Goal: Task Accomplishment & Management: Use online tool/utility

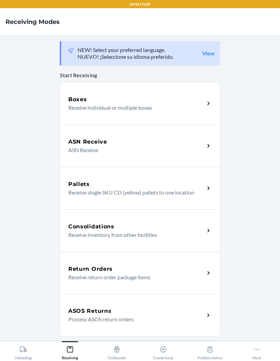
click at [172, 114] on div "Boxes Receive individual or multiple boxes" at bounding box center [140, 103] width 161 height 42
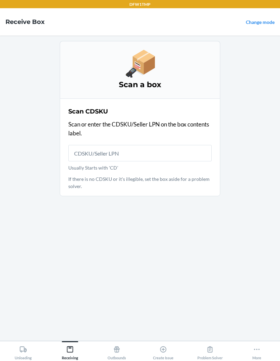
scroll to position [27, 0]
click at [167, 347] on icon at bounding box center [164, 350] width 8 height 8
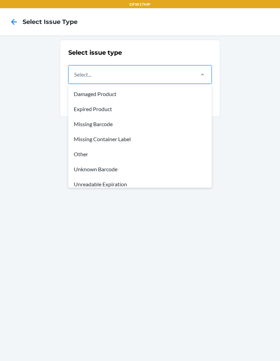
click at [146, 172] on div "Unknown Barcode" at bounding box center [140, 169] width 141 height 15
click at [75, 79] on input "option Damaged Product focused, 1 of 8. 8 results available. Use Up and Down to…" at bounding box center [74, 74] width 1 height 8
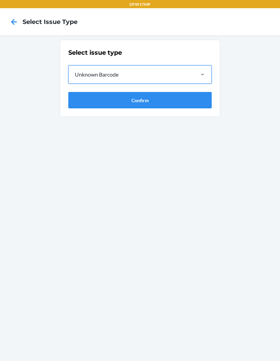
click at [188, 102] on button "Confirm" at bounding box center [140, 100] width 144 height 16
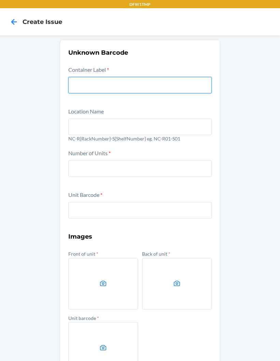
click at [186, 90] on input "text" at bounding box center [140, 85] width 144 height 16
type input "CDCZEPTJALD"
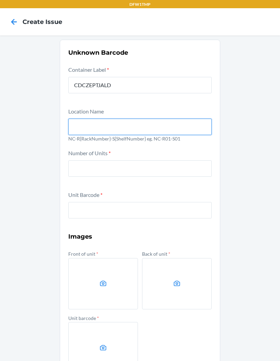
click at [202, 128] on input "text" at bounding box center [140, 127] width 144 height 16
click at [252, 170] on div "Unknown Barcode Container Label * CDCZEPTJALD Location Name NC-R{RackNumber}-S{…" at bounding box center [140, 223] width 280 height 375
click at [104, 119] on input "text" at bounding box center [140, 127] width 144 height 16
type input "NC-R01-S01"
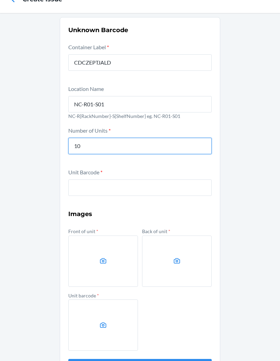
scroll to position [22, 0]
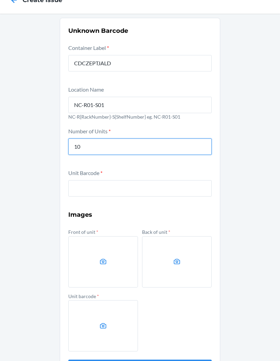
type input "10"
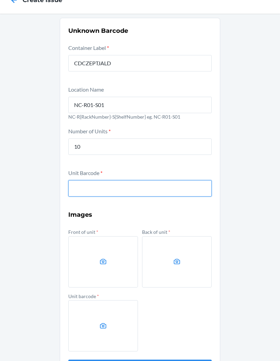
click at [155, 192] on input "text" at bounding box center [140, 188] width 144 height 16
type input "MGS-K6536"
click at [140, 361] on button "Submit" at bounding box center [140, 368] width 144 height 16
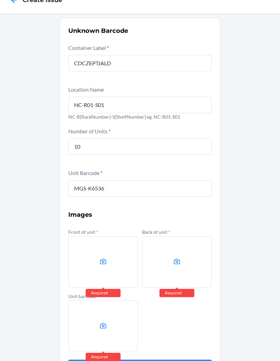
click at [92, 266] on label at bounding box center [103, 261] width 70 height 51
click at [0, 0] on input "file" at bounding box center [0, 0] width 0 height 0
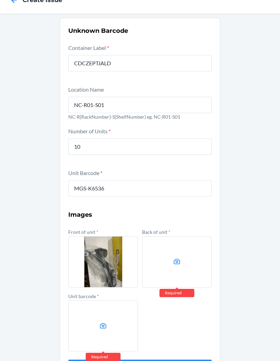
click at [185, 249] on label at bounding box center [177, 261] width 70 height 51
click at [0, 0] on input "file" at bounding box center [0, 0] width 0 height 0
click at [192, 264] on label at bounding box center [177, 261] width 70 height 51
click at [0, 0] on input "file" at bounding box center [0, 0] width 0 height 0
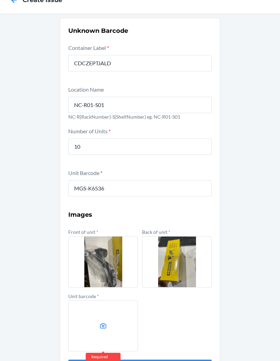
click at [99, 315] on label at bounding box center [103, 325] width 70 height 51
click at [0, 0] on input "file" at bounding box center [0, 0] width 0 height 0
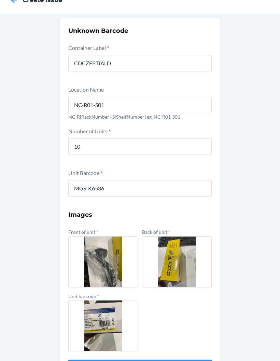
click at [185, 360] on button "Submit" at bounding box center [140, 368] width 144 height 16
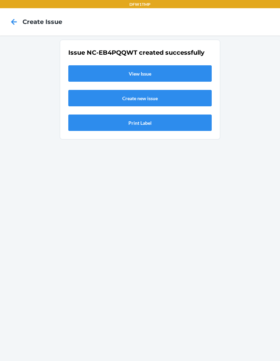
scroll to position [0, 0]
click at [198, 65] on link "View Issue" at bounding box center [140, 73] width 144 height 16
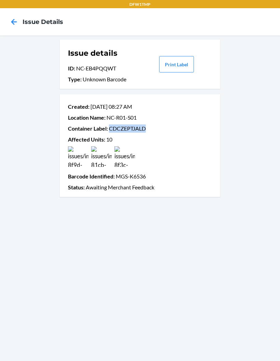
click at [16, 22] on icon at bounding box center [14, 22] width 6 height 6
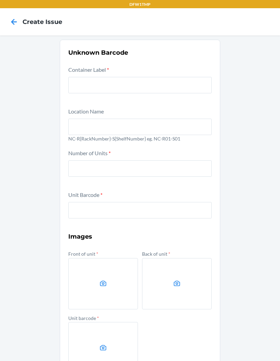
click at [12, 20] on icon at bounding box center [14, 22] width 12 height 12
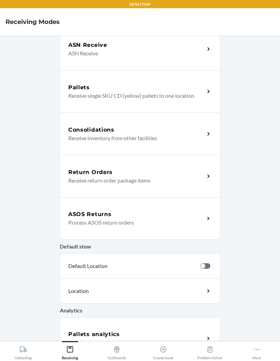
scroll to position [93, 0]
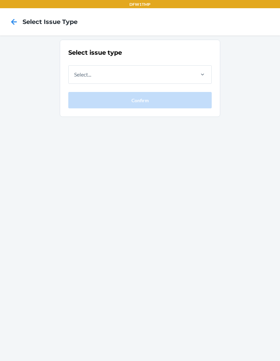
click at [10, 24] on icon at bounding box center [14, 22] width 12 height 12
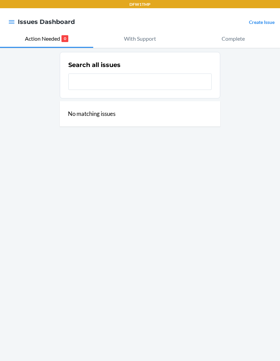
click at [14, 22] on icon "button" at bounding box center [11, 21] width 7 height 7
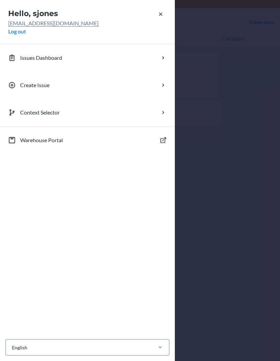
click at [153, 59] on button "Issues Dashboard" at bounding box center [87, 57] width 175 height 27
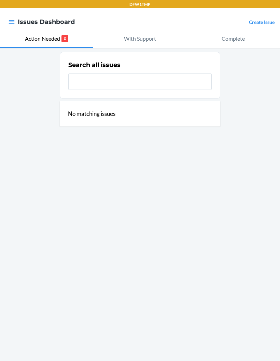
click at [139, 42] on p "With Support" at bounding box center [140, 39] width 32 height 8
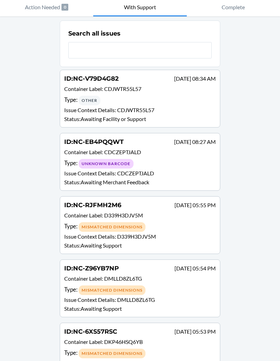
scroll to position [34, 0]
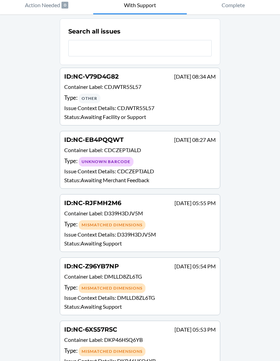
click at [196, 164] on div "Type : Unknown Barcode" at bounding box center [140, 162] width 152 height 10
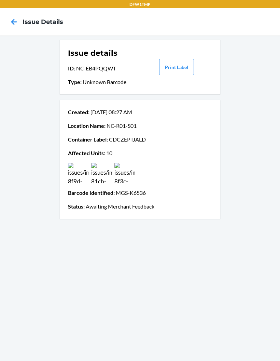
click at [13, 27] on icon at bounding box center [14, 22] width 12 height 12
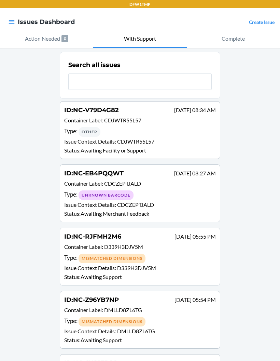
click at [179, 193] on div "Type : Unknown Barcode" at bounding box center [140, 195] width 152 height 10
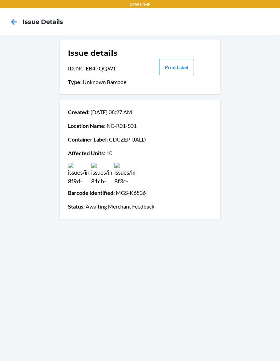
click at [161, 137] on p "Container Label : CDCZEPTJALD" at bounding box center [140, 139] width 144 height 8
click at [10, 25] on icon at bounding box center [14, 22] width 12 height 12
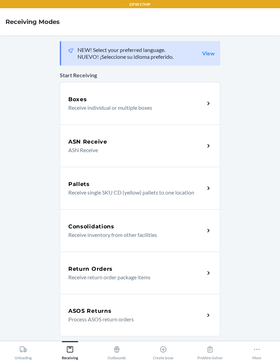
click at [160, 104] on p "Receive individual or multiple boxes" at bounding box center [133, 108] width 131 height 8
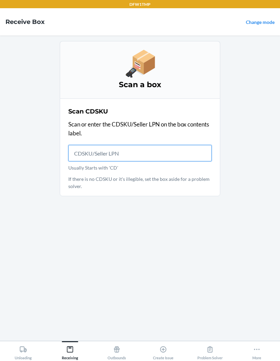
click at [82, 157] on input "Usually Starts with 'CD'" at bounding box center [140, 153] width 144 height 16
type input "CDPSTPPPAD"
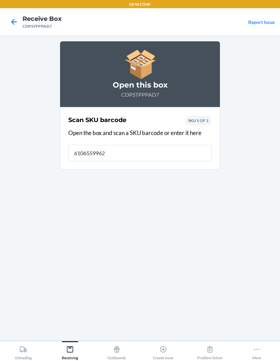
type input "61065599626"
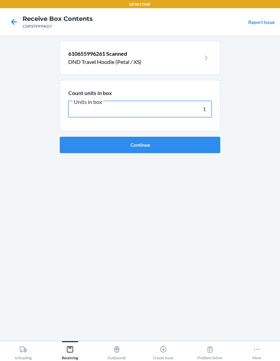
type input "16"
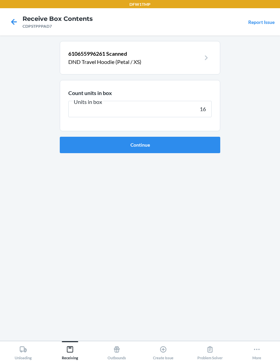
click at [204, 149] on button "Continue" at bounding box center [140, 145] width 161 height 16
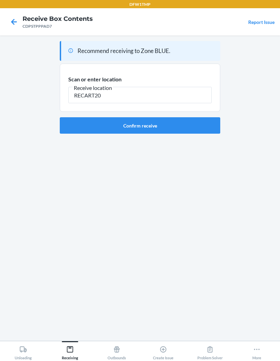
type input "RECART20"
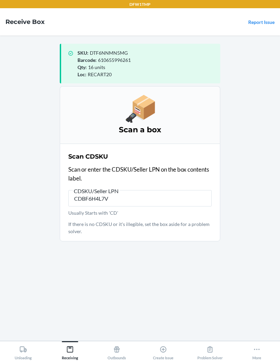
type input "CDBF6H4L7VJ"
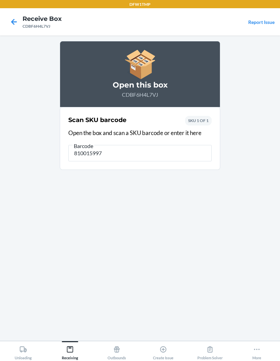
type input "8100159979"
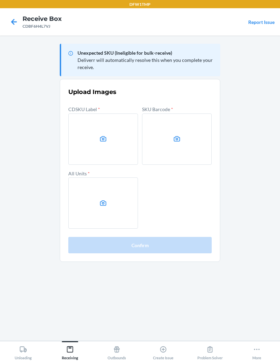
scroll to position [1, 0]
click at [108, 146] on label at bounding box center [103, 138] width 70 height 51
click at [0, 0] on input "file" at bounding box center [0, 0] width 0 height 0
click at [197, 132] on label at bounding box center [177, 138] width 70 height 51
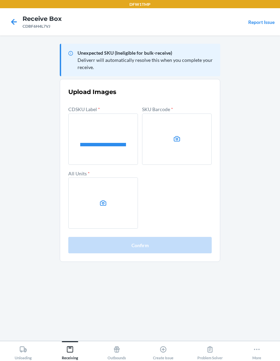
click at [0, 0] on input "file" at bounding box center [0, 0] width 0 height 0
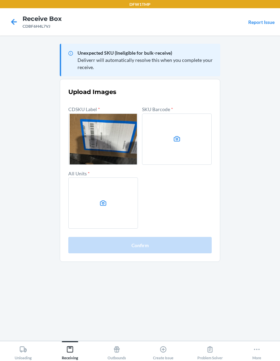
click at [94, 203] on label at bounding box center [103, 202] width 70 height 51
click at [0, 0] on input "file" at bounding box center [0, 0] width 0 height 0
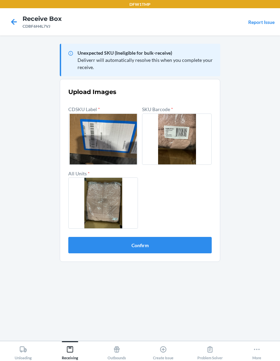
click at [200, 243] on button "Confirm" at bounding box center [140, 245] width 144 height 16
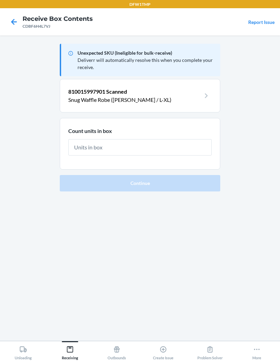
scroll to position [1, 0]
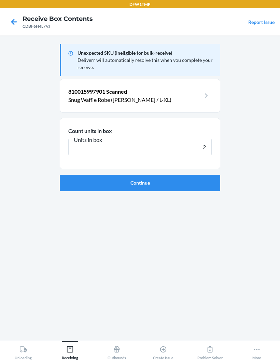
type input "2"
click at [215, 188] on button "Continue" at bounding box center [140, 183] width 161 height 16
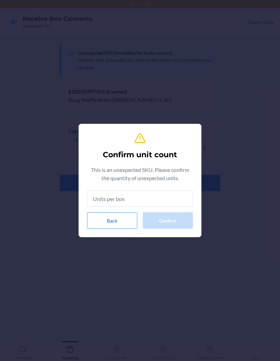
type input "2"
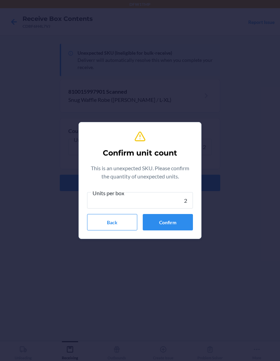
click at [183, 225] on button "Confirm" at bounding box center [168, 222] width 50 height 16
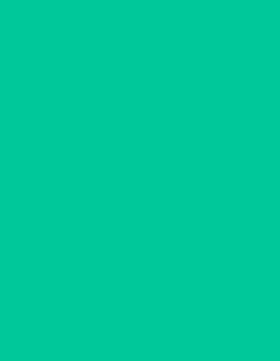
scroll to position [1, 0]
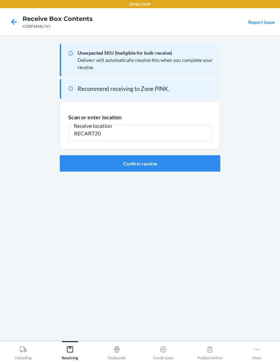
type input "RECART20"
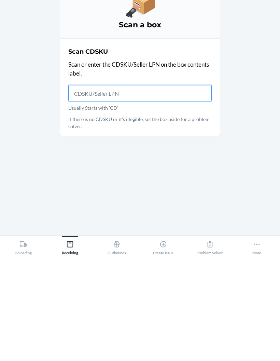
scroll to position [27, 0]
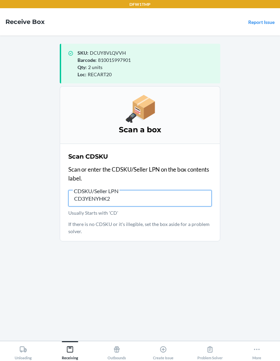
type input "CD3YENYHK2Y"
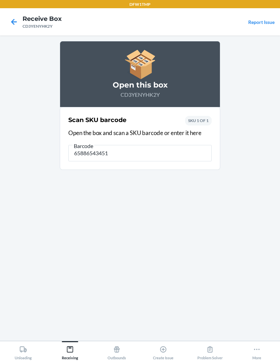
type input "658865434517"
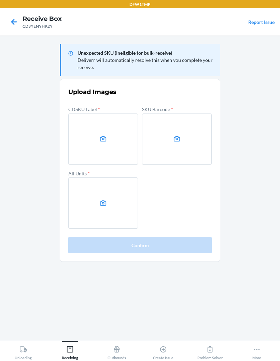
click at [85, 113] on label at bounding box center [103, 138] width 70 height 51
click at [0, 0] on input "file" at bounding box center [0, 0] width 0 height 0
click at [189, 113] on label at bounding box center [177, 138] width 70 height 51
click at [0, 0] on input "file" at bounding box center [0, 0] width 0 height 0
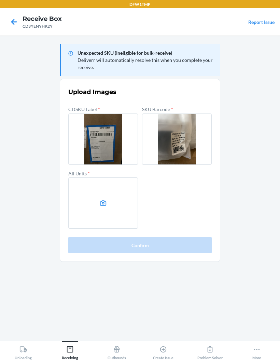
click at [115, 177] on label at bounding box center [103, 202] width 70 height 51
click at [0, 0] on input "file" at bounding box center [0, 0] width 0 height 0
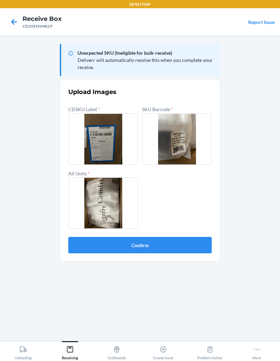
click at [156, 237] on button "Confirm" at bounding box center [140, 245] width 144 height 16
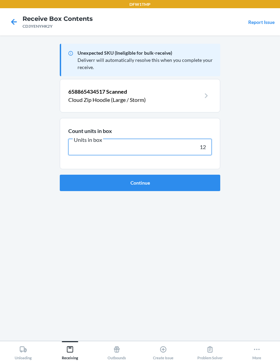
type input "12"
click at [201, 169] on div "Unexpected SKU (Ineligible for bulk-receive) Deliverr will automatically resolv…" at bounding box center [140, 188] width 161 height 294
click at [106, 175] on button "Continue" at bounding box center [140, 183] width 161 height 16
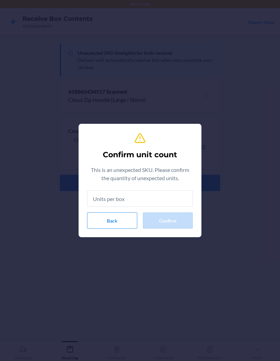
click at [147, 203] on input "text" at bounding box center [140, 198] width 106 height 16
type input "12"
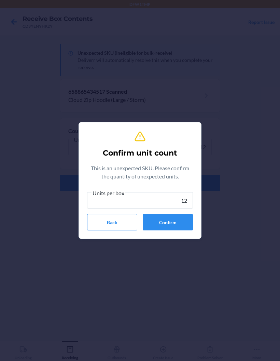
click at [178, 219] on button "Confirm" at bounding box center [168, 222] width 50 height 16
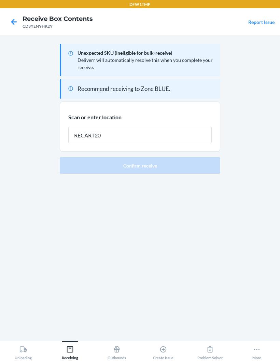
type input "RECART20"
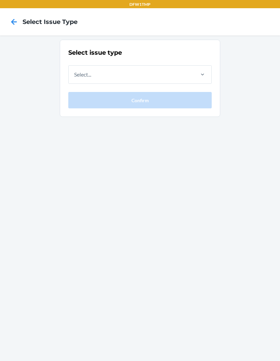
click at [16, 23] on icon at bounding box center [14, 22] width 12 height 12
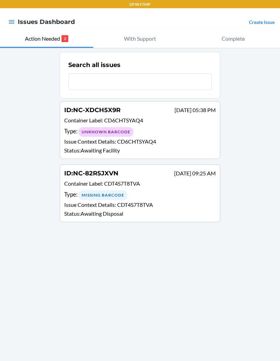
click at [192, 71] on div "Search all issues" at bounding box center [140, 75] width 144 height 34
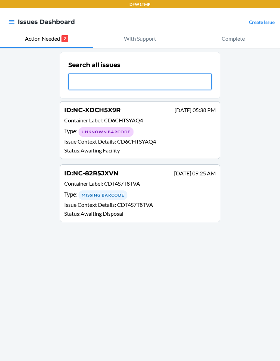
click at [188, 86] on input "text" at bounding box center [140, 81] width 144 height 16
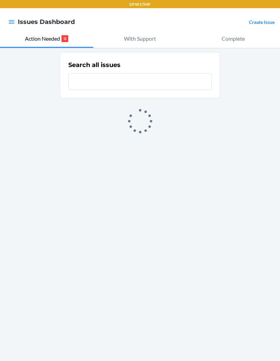
click at [192, 84] on input "text" at bounding box center [140, 81] width 144 height 16
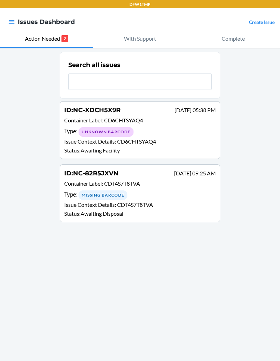
click at [192, 82] on input "text" at bounding box center [140, 81] width 144 height 16
click at [79, 80] on input "text" at bounding box center [140, 81] width 144 height 16
click at [190, 85] on input "text" at bounding box center [140, 81] width 144 height 16
click at [146, 40] on p "With Support" at bounding box center [140, 39] width 32 height 8
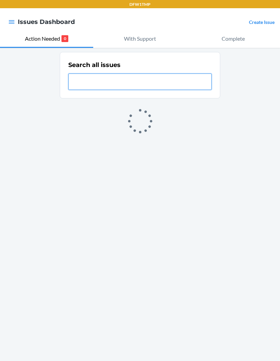
click at [182, 83] on input "text" at bounding box center [140, 81] width 144 height 16
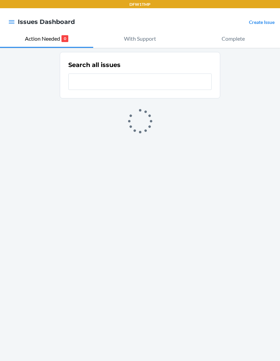
click at [182, 74] on input "text" at bounding box center [140, 81] width 144 height 16
click at [185, 79] on input "text" at bounding box center [140, 81] width 144 height 16
click at [184, 79] on input "text" at bounding box center [140, 81] width 144 height 16
click at [181, 80] on input "text" at bounding box center [140, 81] width 144 height 16
click at [145, 41] on p "With Support" at bounding box center [140, 39] width 32 height 8
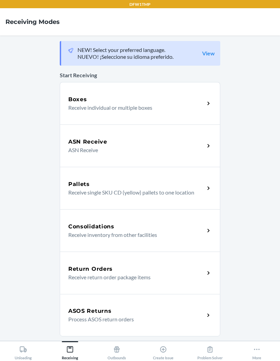
scroll to position [27, 0]
click at [213, 355] on div "Problem Solver" at bounding box center [210, 351] width 25 height 17
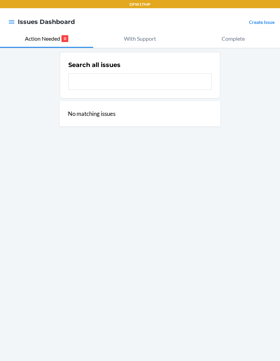
click at [184, 83] on input "text" at bounding box center [140, 81] width 144 height 16
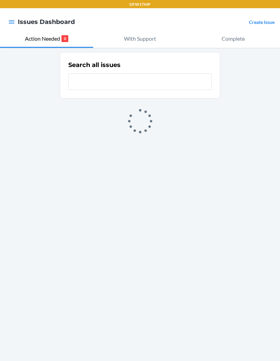
click at [163, 78] on input "text" at bounding box center [140, 81] width 144 height 16
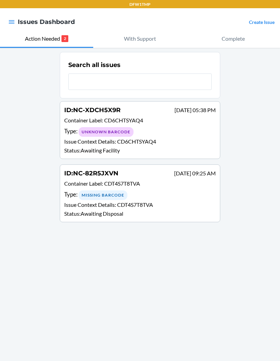
click at [147, 83] on input "text" at bounding box center [140, 81] width 144 height 16
click at [133, 78] on input "text" at bounding box center [140, 81] width 144 height 16
click at [140, 81] on input "text" at bounding box center [140, 81] width 144 height 16
click at [138, 86] on input "text" at bounding box center [140, 81] width 144 height 16
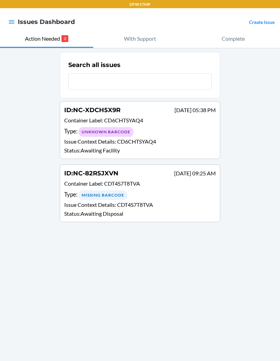
click at [123, 82] on input "text" at bounding box center [140, 81] width 144 height 16
click at [125, 86] on input "text" at bounding box center [140, 81] width 144 height 16
click at [167, 125] on p "Container Label : CD6CHTSYAQ4" at bounding box center [140, 121] width 152 height 10
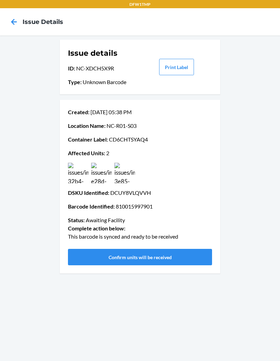
click at [19, 24] on icon at bounding box center [14, 22] width 12 height 12
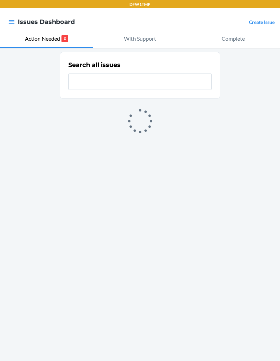
click at [147, 85] on input "text" at bounding box center [140, 81] width 144 height 16
click at [165, 85] on input "text" at bounding box center [140, 81] width 144 height 16
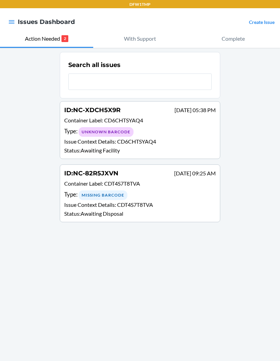
click at [176, 85] on input "text" at bounding box center [140, 81] width 144 height 16
click at [146, 89] on input "text" at bounding box center [140, 81] width 144 height 16
click at [158, 86] on input "text" at bounding box center [140, 81] width 144 height 16
click at [164, 67] on div "Search all issues" at bounding box center [140, 65] width 144 height 9
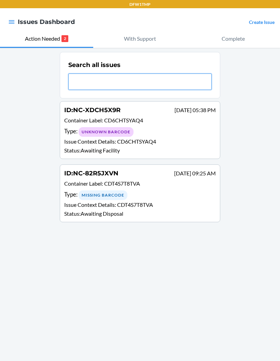
click at [156, 81] on input "text" at bounding box center [140, 81] width 144 height 16
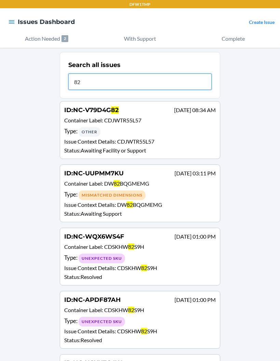
type input "82r"
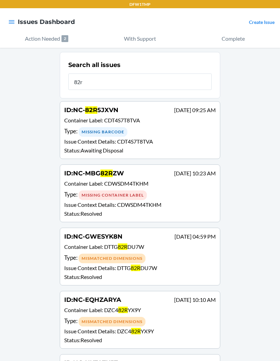
click at [160, 136] on div "Type : Missing Barcode" at bounding box center [140, 132] width 152 height 10
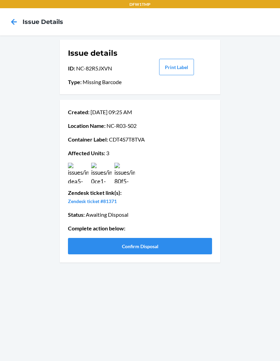
click at [76, 171] on img at bounding box center [78, 173] width 21 height 21
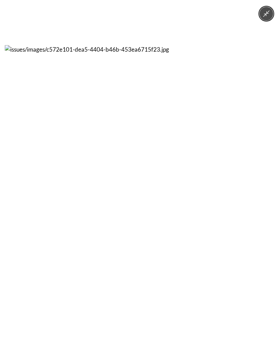
click at [271, 16] on button "Minimize image" at bounding box center [267, 14] width 14 height 14
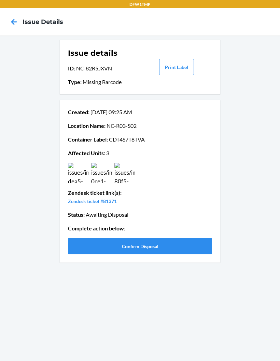
click at [169, 249] on button "Confirm Disposal" at bounding box center [140, 246] width 144 height 16
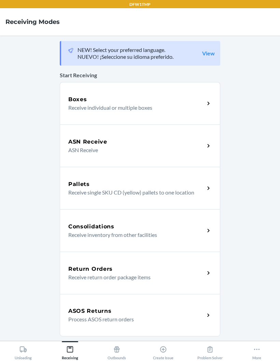
click at [165, 104] on p "Receive individual or multiple boxes" at bounding box center [133, 108] width 131 height 8
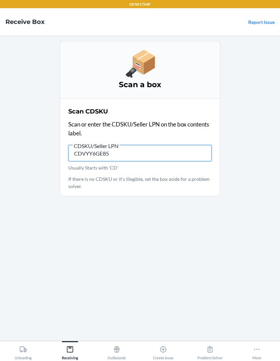
type input "CDVYY6GE85N"
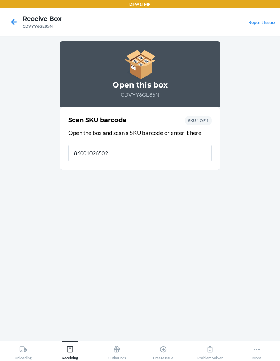
type input "860010265024"
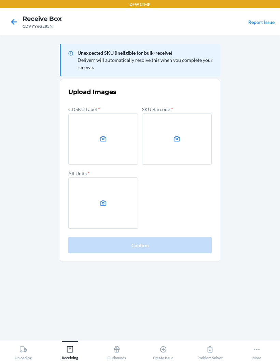
click at [107, 144] on label at bounding box center [103, 138] width 70 height 51
click at [0, 0] on input "file" at bounding box center [0, 0] width 0 height 0
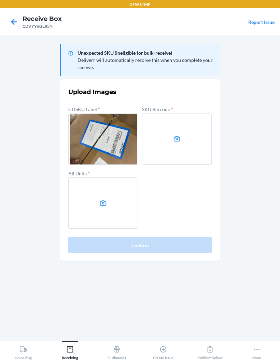
click at [182, 130] on label at bounding box center [177, 138] width 70 height 51
click at [0, 0] on input "file" at bounding box center [0, 0] width 0 height 0
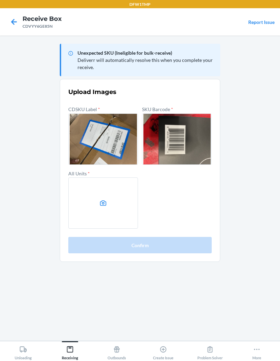
click at [113, 197] on label at bounding box center [103, 202] width 70 height 51
click at [0, 0] on input "file" at bounding box center [0, 0] width 0 height 0
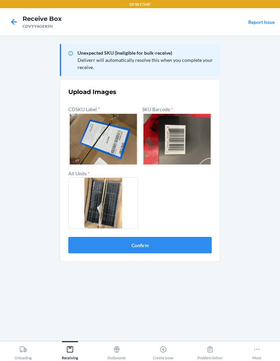
click at [178, 246] on button "Confirm" at bounding box center [140, 245] width 144 height 16
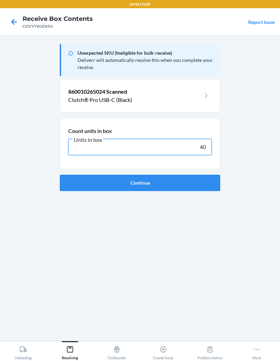
type input "40"
click at [140, 183] on button "Continue" at bounding box center [140, 183] width 161 height 16
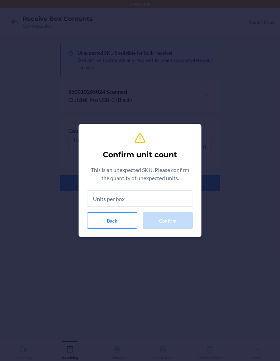
click at [107, 200] on input "text" at bounding box center [140, 198] width 106 height 16
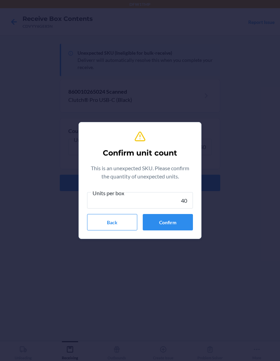
type input "40"
click at [186, 223] on button "Confirm" at bounding box center [168, 222] width 50 height 16
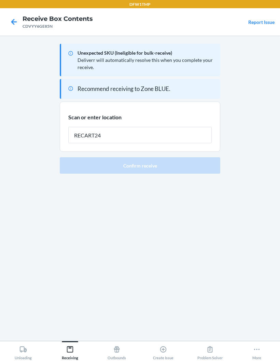
type input "RECART24"
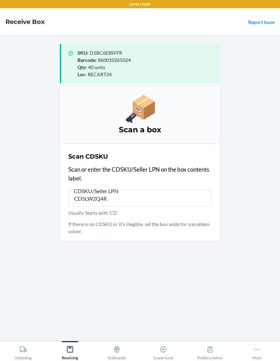
type input "CD5LW2Q4R4"
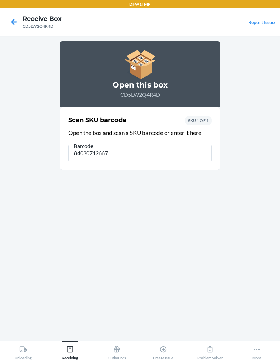
type input "840307126672"
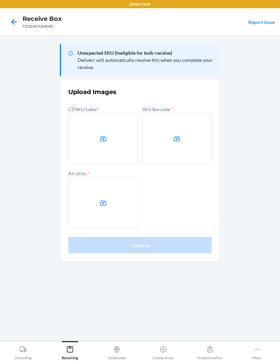
click at [102, 154] on label at bounding box center [103, 138] width 70 height 51
click at [0, 0] on input "file" at bounding box center [0, 0] width 0 height 0
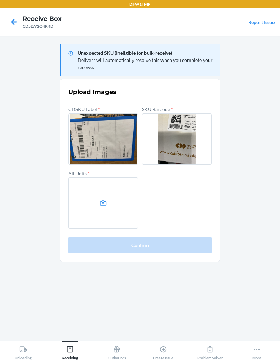
click at [112, 198] on label at bounding box center [103, 202] width 70 height 51
click at [0, 0] on input "file" at bounding box center [0, 0] width 0 height 0
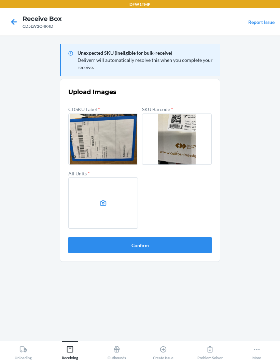
click at [188, 245] on button "Confirm" at bounding box center [140, 245] width 144 height 16
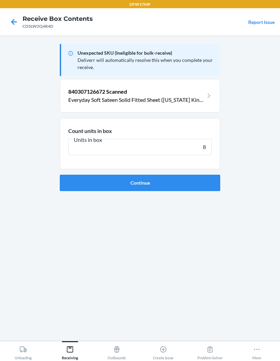
type input "8"
click at [210, 185] on button "Continue" at bounding box center [140, 183] width 161 height 16
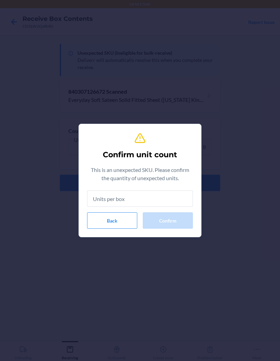
type input "8"
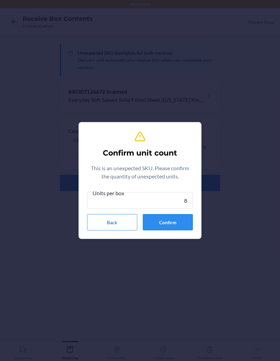
click at [185, 225] on button "Confirm" at bounding box center [168, 222] width 50 height 16
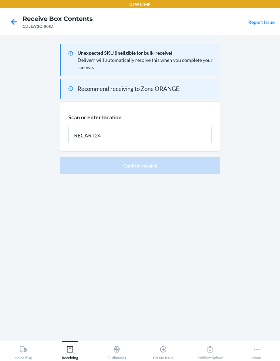
type input "RECART24"
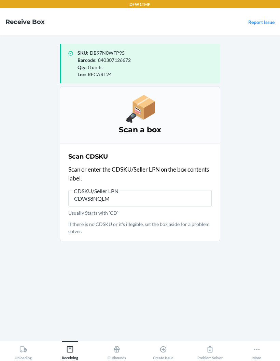
type input "CDWS8NQLM3"
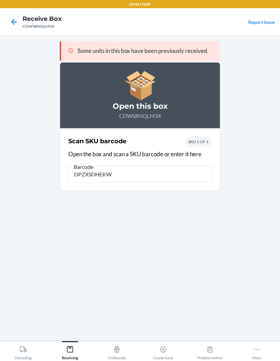
type input "DPZXSDHEKWN"
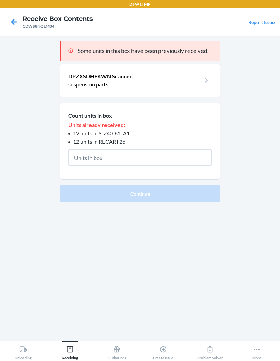
click at [104, 156] on input "text" at bounding box center [140, 157] width 144 height 16
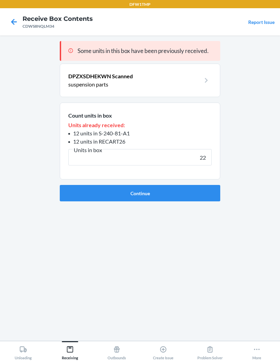
click at [140, 193] on button "Continue" at bounding box center [140, 193] width 161 height 16
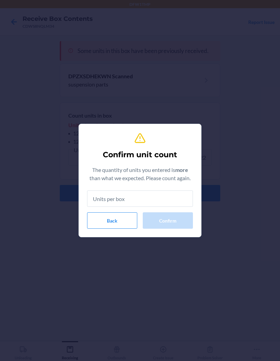
click at [115, 224] on button "Back" at bounding box center [112, 220] width 50 height 16
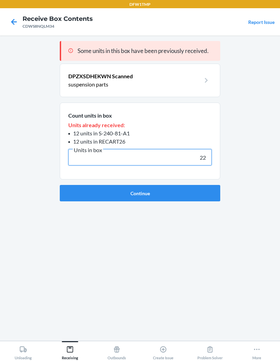
click at [204, 159] on input "22" at bounding box center [140, 157] width 144 height 16
click at [207, 160] on input "22" at bounding box center [140, 157] width 144 height 16
type input "12"
click at [140, 193] on button "Continue" at bounding box center [140, 193] width 161 height 16
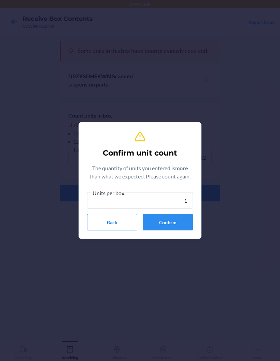
type input "12"
click at [180, 223] on button "Confirm" at bounding box center [168, 222] width 50 height 16
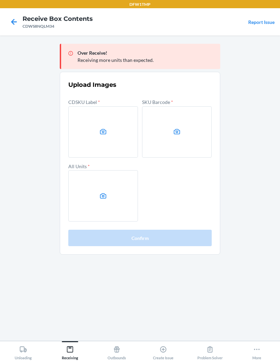
click at [94, 125] on label at bounding box center [103, 131] width 70 height 51
click at [0, 0] on input "file" at bounding box center [0, 0] width 0 height 0
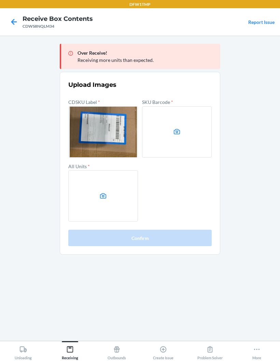
click at [189, 121] on label at bounding box center [177, 131] width 70 height 51
click at [0, 0] on input "file" at bounding box center [0, 0] width 0 height 0
click at [93, 198] on label at bounding box center [103, 195] width 70 height 51
click at [0, 0] on input "file" at bounding box center [0, 0] width 0 height 0
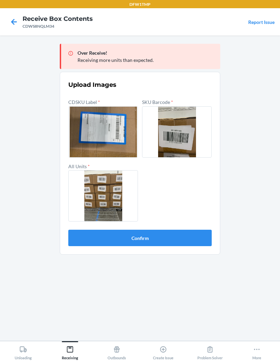
click at [190, 238] on button "Confirm" at bounding box center [140, 238] width 144 height 16
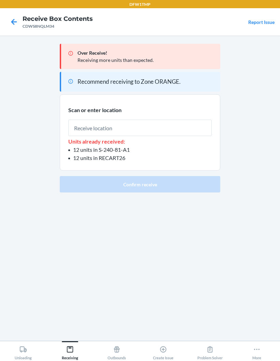
click at [185, 120] on input "text" at bounding box center [140, 128] width 144 height 16
click at [184, 128] on input "text" at bounding box center [140, 128] width 144 height 16
click at [183, 128] on input "text" at bounding box center [140, 128] width 144 height 16
click at [183, 132] on input "text" at bounding box center [140, 128] width 144 height 16
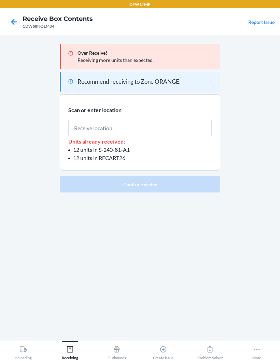
click at [177, 133] on input "text" at bounding box center [140, 128] width 144 height 16
click at [170, 113] on div "Scan or enter location Units already received: 12 units in S-240-81-A1 12 units…" at bounding box center [140, 134] width 144 height 57
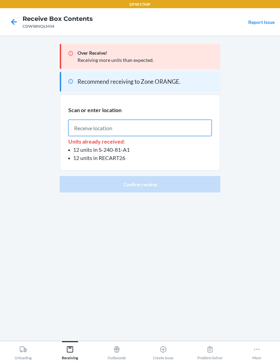
click at [163, 135] on input "text" at bounding box center [140, 128] width 144 height 16
type input "RECART24"
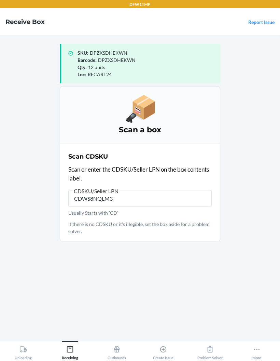
type input "CDWS8NQLM34"
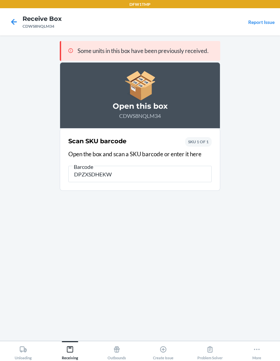
type input "DPZXSDHEKWN"
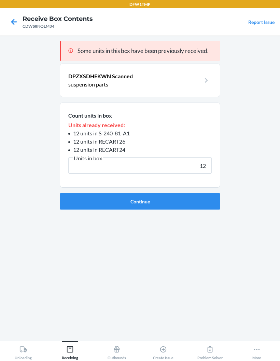
type input "12"
click at [153, 203] on button "Continue" at bounding box center [140, 201] width 161 height 16
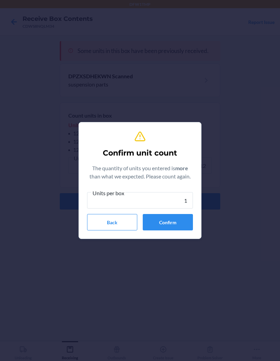
type input "12"
click at [166, 222] on button "Confirm" at bounding box center [168, 222] width 50 height 16
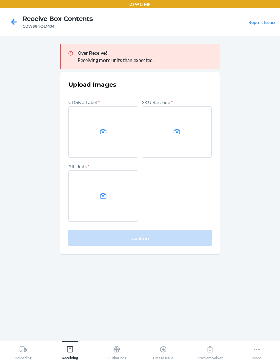
click at [110, 127] on label at bounding box center [103, 131] width 70 height 51
click at [0, 0] on input "file" at bounding box center [0, 0] width 0 height 0
click at [186, 136] on label at bounding box center [177, 131] width 70 height 51
click at [0, 0] on input "file" at bounding box center [0, 0] width 0 height 0
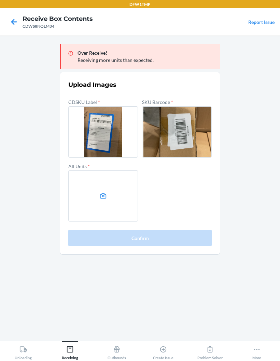
click at [110, 199] on label at bounding box center [103, 195] width 70 height 51
click at [0, 0] on input "file" at bounding box center [0, 0] width 0 height 0
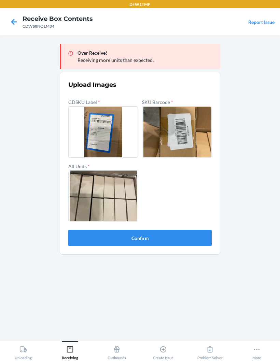
click at [198, 240] on button "Confirm" at bounding box center [140, 238] width 144 height 16
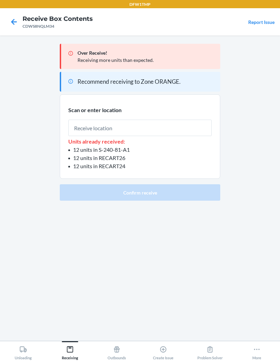
click at [83, 124] on input "text" at bounding box center [140, 128] width 144 height 16
click at [158, 121] on input "text" at bounding box center [140, 128] width 144 height 16
click at [170, 140] on p "Units already received:" at bounding box center [140, 141] width 144 height 8
click at [164, 110] on div "Scan or enter location Units already received: 12 units in S-240-81-A1 12 units…" at bounding box center [140, 138] width 144 height 65
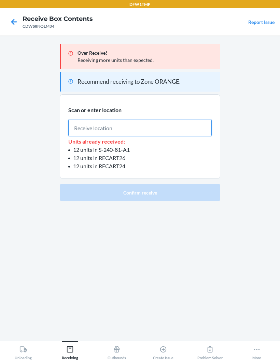
click at [161, 128] on input "text" at bounding box center [140, 128] width 144 height 16
type input "RECART24"
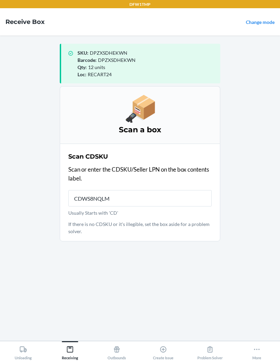
type input "CDWS8NQLM3"
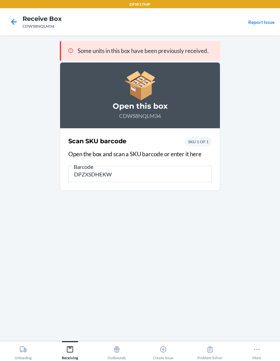
type input "DPZXSDHEKWN"
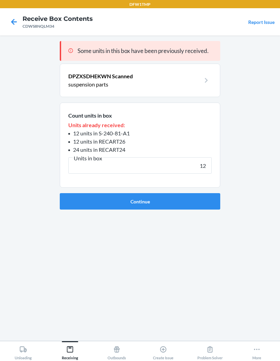
type input "12"
click at [190, 202] on button "Continue" at bounding box center [140, 201] width 161 height 16
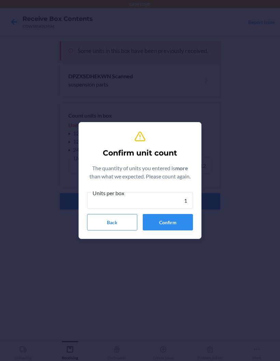
type input "12"
click at [183, 224] on button "Confirm" at bounding box center [168, 222] width 50 height 16
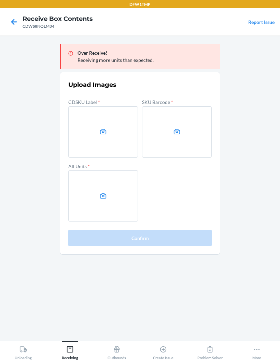
click at [119, 138] on label at bounding box center [103, 131] width 70 height 51
click at [0, 0] on input "file" at bounding box center [0, 0] width 0 height 0
click at [186, 137] on label at bounding box center [177, 131] width 70 height 51
click at [0, 0] on input "file" at bounding box center [0, 0] width 0 height 0
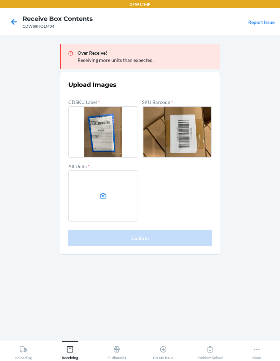
click at [96, 195] on label at bounding box center [103, 195] width 70 height 51
click at [0, 0] on input "file" at bounding box center [0, 0] width 0 height 0
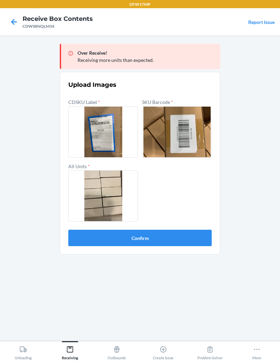
click at [195, 239] on button "Confirm" at bounding box center [140, 238] width 144 height 16
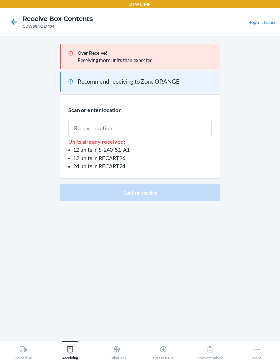
click at [88, 125] on input "text" at bounding box center [140, 128] width 144 height 16
click at [79, 129] on input "text" at bounding box center [140, 128] width 144 height 16
click at [83, 134] on input "text" at bounding box center [140, 128] width 144 height 16
click at [177, 130] on input "text" at bounding box center [140, 128] width 144 height 16
click at [178, 128] on input "text" at bounding box center [140, 128] width 144 height 16
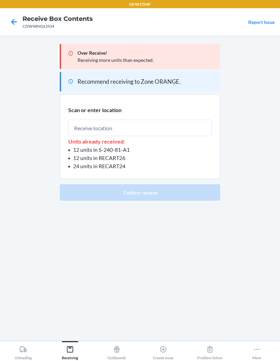
click at [178, 128] on input "text" at bounding box center [140, 128] width 144 height 16
click at [182, 128] on input "text" at bounding box center [140, 128] width 144 height 16
click at [174, 129] on input "text" at bounding box center [140, 128] width 144 height 16
click at [170, 133] on input "text" at bounding box center [140, 128] width 144 height 16
click at [169, 133] on input "text" at bounding box center [140, 128] width 144 height 16
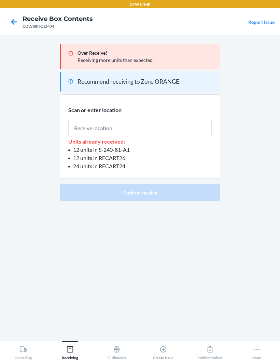
click at [170, 134] on input "text" at bounding box center [140, 128] width 144 height 16
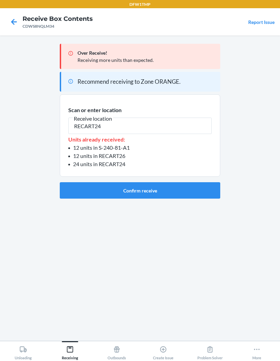
type input "RECART24"
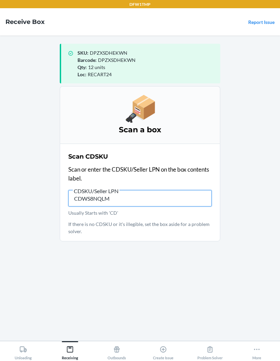
type input "CDWS8NQLM3"
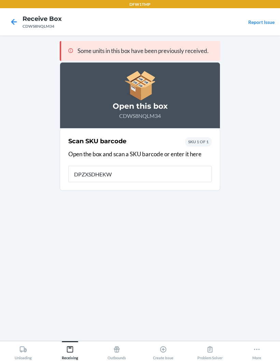
type input "DPZXSDHEKWN"
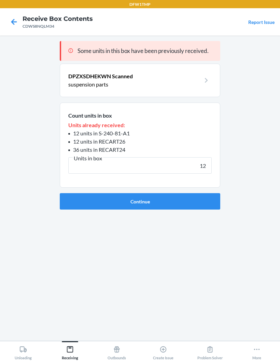
type input "12"
click at [199, 204] on button "Continue" at bounding box center [140, 201] width 161 height 16
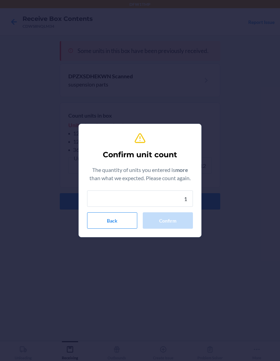
type input "12"
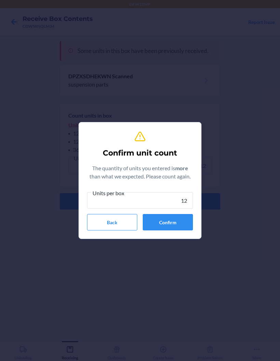
click at [161, 225] on button "Confirm" at bounding box center [168, 222] width 50 height 16
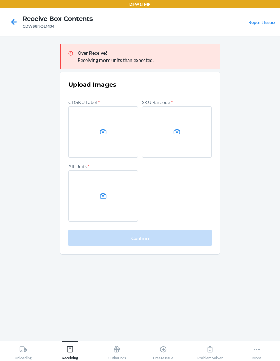
click at [112, 140] on label at bounding box center [103, 131] width 70 height 51
click at [0, 0] on input "file" at bounding box center [0, 0] width 0 height 0
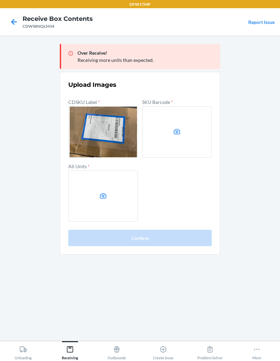
click at [199, 140] on label at bounding box center [177, 131] width 70 height 51
click at [0, 0] on input "file" at bounding box center [0, 0] width 0 height 0
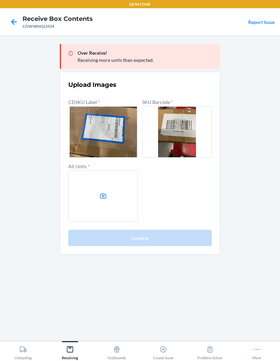
click at [97, 203] on label at bounding box center [103, 195] width 70 height 51
click at [0, 0] on input "file" at bounding box center [0, 0] width 0 height 0
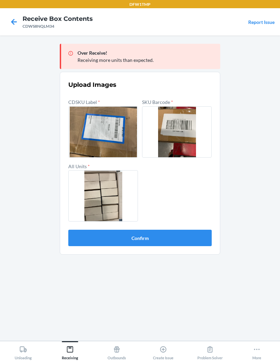
click at [192, 236] on button "Confirm" at bounding box center [140, 238] width 144 height 16
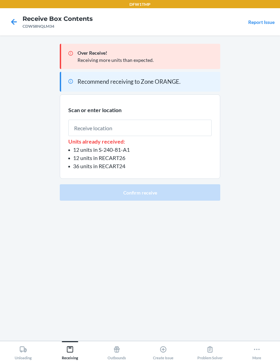
click at [81, 130] on input "text" at bounding box center [140, 128] width 144 height 16
click at [89, 113] on div "Scan or enter location Units already received: 12 units in S-240-81-A1 12 units…" at bounding box center [140, 138] width 144 height 65
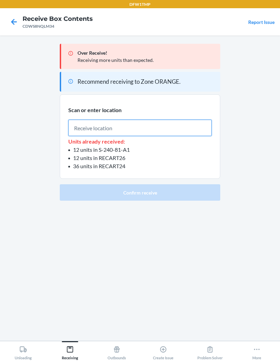
click at [85, 134] on input "text" at bounding box center [140, 128] width 144 height 16
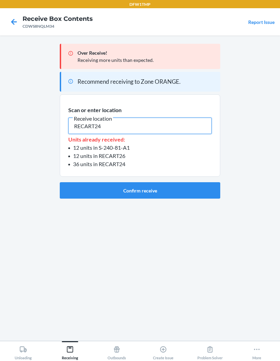
type input "RECART24"
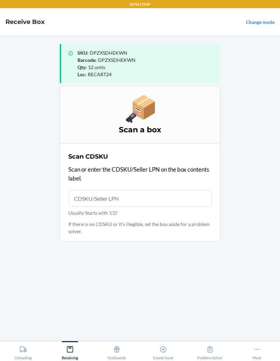
click at [172, 200] on input "Usually Starts with 'CD'" at bounding box center [140, 198] width 144 height 16
click at [84, 199] on input "Usually Starts with 'CD'" at bounding box center [140, 198] width 144 height 16
click at [82, 182] on p "Scan or enter the CDSKU/Seller LPN on the box contents label." at bounding box center [140, 173] width 144 height 17
click at [89, 202] on input "Usually Starts with 'CD'" at bounding box center [140, 198] width 144 height 16
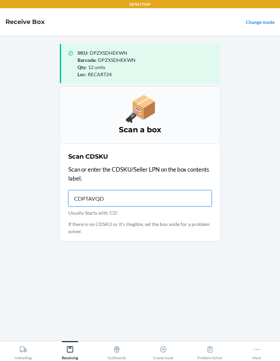
type input "CDPTAVQDM"
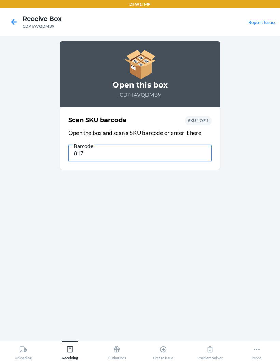
type input "8178"
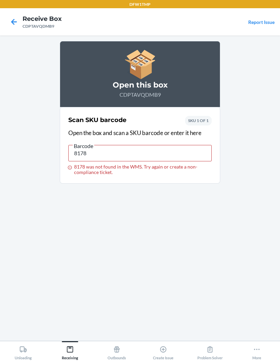
type input "663647158178"
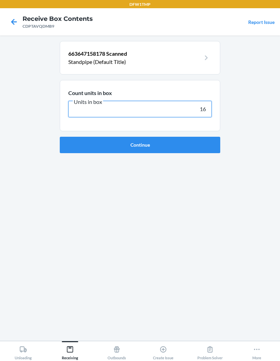
type input "16"
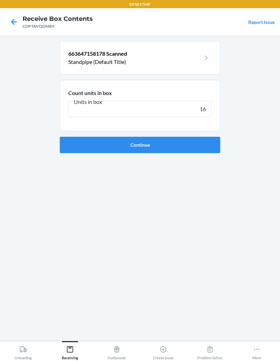
click at [183, 143] on button "Continue" at bounding box center [140, 145] width 161 height 16
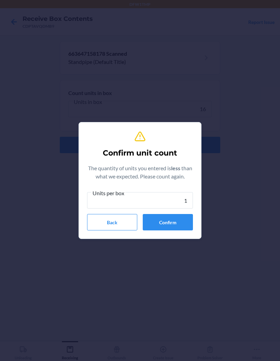
type input "16"
click at [169, 225] on button "Confirm" at bounding box center [168, 222] width 50 height 16
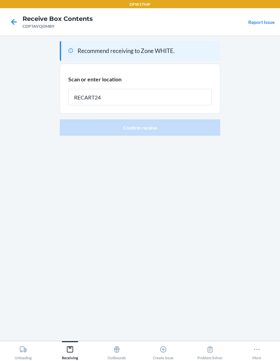
type input "RECART24"
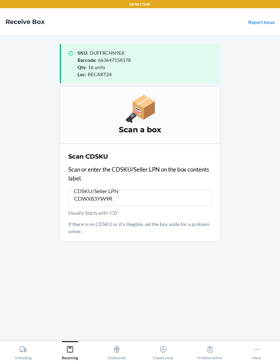
type input "CDWX83YW9RD"
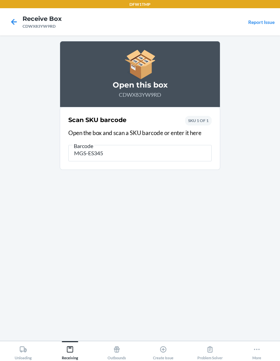
type input "MGS-ES3459"
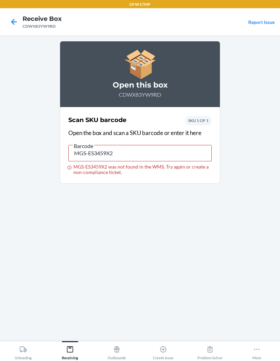
click at [19, 21] on icon at bounding box center [14, 22] width 12 height 12
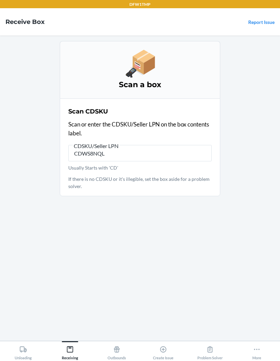
type input "CDWS8NQLM"
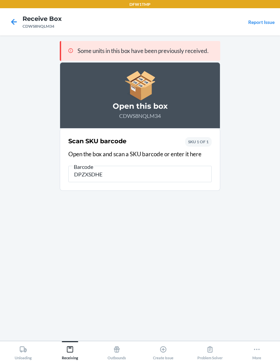
type input "DPZXSDHEK"
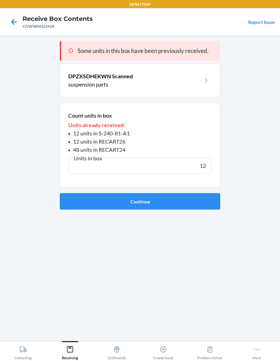
type input "12"
click at [171, 201] on button "Continue" at bounding box center [140, 201] width 161 height 16
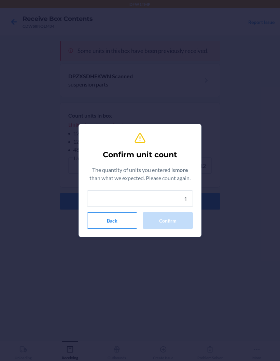
type input "12"
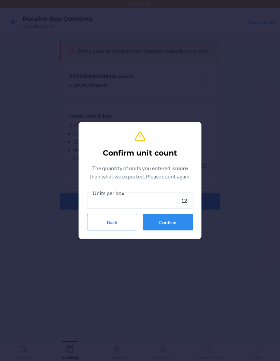
click at [173, 220] on button "Confirm" at bounding box center [168, 222] width 50 height 16
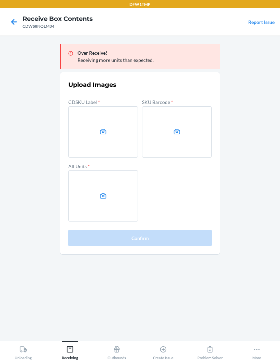
click at [115, 122] on label at bounding box center [103, 131] width 70 height 51
click at [0, 0] on input "file" at bounding box center [0, 0] width 0 height 0
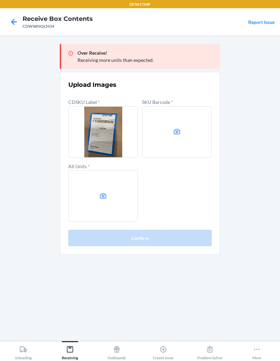
click at [205, 149] on label at bounding box center [177, 131] width 70 height 51
click at [0, 0] on input "file" at bounding box center [0, 0] width 0 height 0
click at [97, 196] on label at bounding box center [103, 195] width 70 height 51
click at [0, 0] on input "file" at bounding box center [0, 0] width 0 height 0
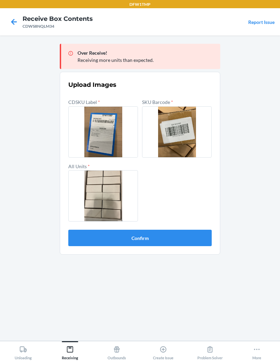
click at [184, 238] on button "Confirm" at bounding box center [140, 238] width 144 height 16
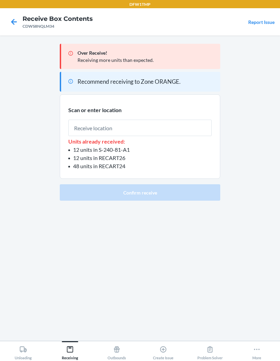
click at [196, 132] on input "text" at bounding box center [140, 128] width 144 height 16
click at [188, 127] on input "text" at bounding box center [140, 128] width 144 height 16
click at [190, 126] on input "text" at bounding box center [140, 128] width 144 height 16
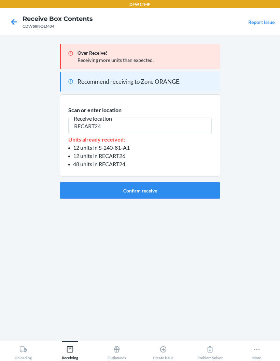
type input "RECART24"
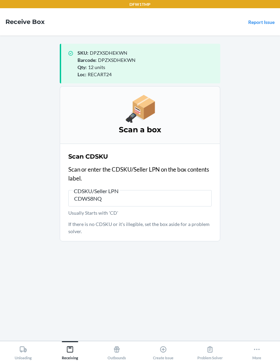
type input "CDWS8NQL"
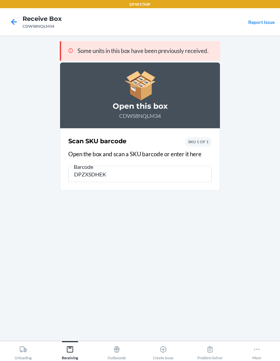
type input "DPZXSDHEKW"
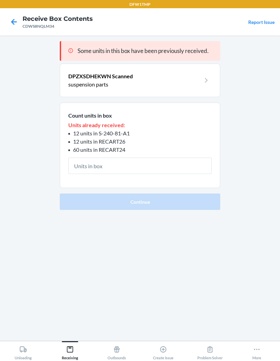
click at [144, 231] on div "Some units in this box have been previously received. DPZXSDHEKWN Scanned suspe…" at bounding box center [140, 188] width 161 height 294
click at [149, 250] on div "Some units in this box have been previously received. DPZXSDHEKWN Scanned suspe…" at bounding box center [140, 188] width 161 height 294
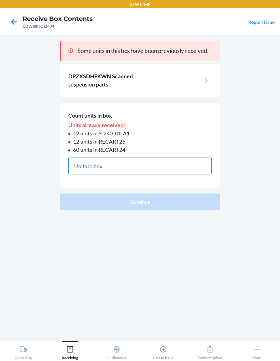
click at [158, 160] on input "text" at bounding box center [140, 166] width 144 height 16
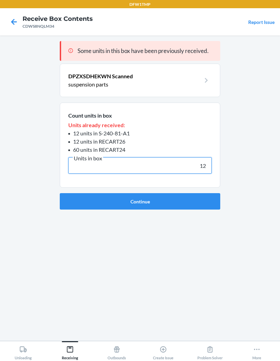
type input "12"
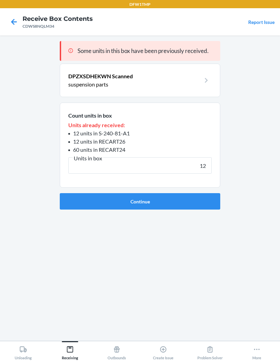
click at [196, 200] on button "Continue" at bounding box center [140, 201] width 161 height 16
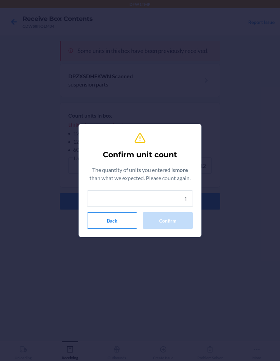
type input "12"
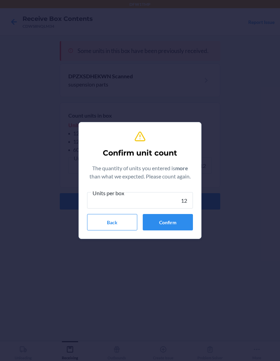
click at [168, 221] on button "Confirm" at bounding box center [168, 222] width 50 height 16
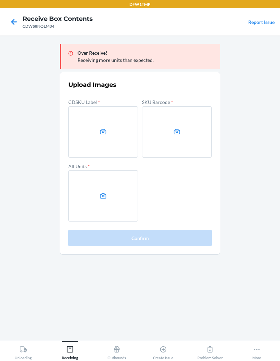
click at [103, 118] on label at bounding box center [103, 131] width 70 height 51
click at [0, 0] on input "file" at bounding box center [0, 0] width 0 height 0
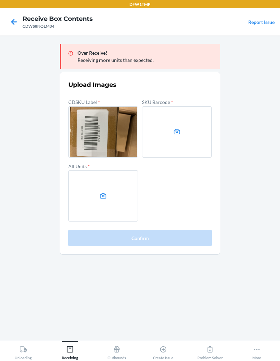
click at [118, 138] on label at bounding box center [103, 131] width 70 height 51
click at [0, 0] on input "file" at bounding box center [0, 0] width 0 height 0
click at [193, 132] on label at bounding box center [177, 131] width 70 height 51
click at [0, 0] on input "file" at bounding box center [0, 0] width 0 height 0
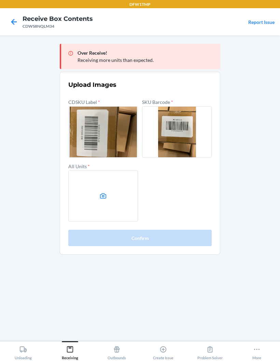
click at [123, 133] on label at bounding box center [103, 131] width 70 height 51
click at [0, 0] on input "file" at bounding box center [0, 0] width 0 height 0
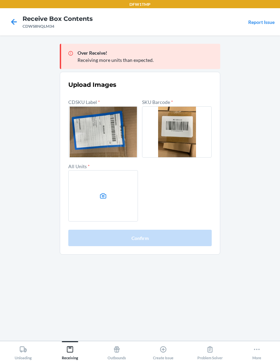
click at [99, 189] on label at bounding box center [103, 195] width 70 height 51
click at [0, 0] on input "file" at bounding box center [0, 0] width 0 height 0
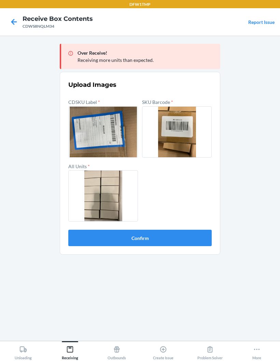
click at [199, 238] on button "Confirm" at bounding box center [140, 238] width 144 height 16
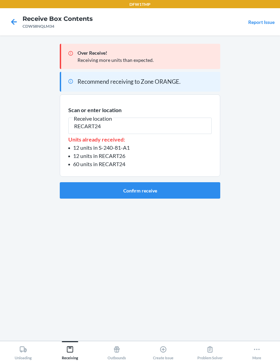
type input "RECART24"
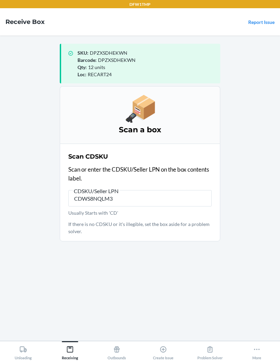
type input "CDWS8NQLM34"
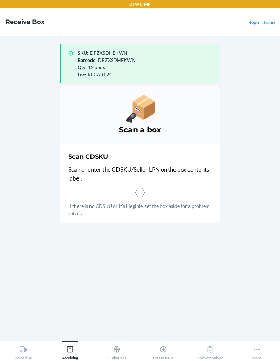
click at [30, 86] on main "SKU : DPZXSDHEKWN Barcode : DPZXSDHEKWN Qty : 12 units Loc : RECART24 Scan a bo…" at bounding box center [140, 188] width 280 height 305
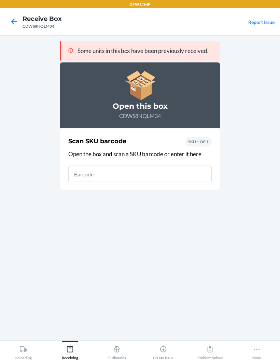
scroll to position [27, 0]
type input "DPZXSDHEK"
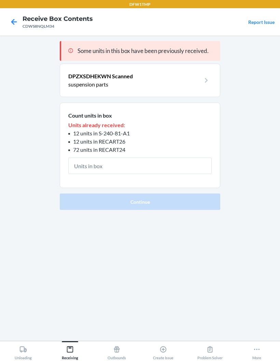
click at [11, 18] on icon at bounding box center [14, 22] width 12 height 12
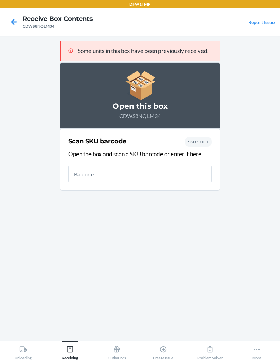
click at [21, 17] on div at bounding box center [13, 21] width 17 height 17
click at [13, 12] on nav "Receive Box Contents CDWS8NQLM34 Report Issue" at bounding box center [140, 21] width 280 height 27
click at [10, 19] on icon at bounding box center [14, 22] width 12 height 12
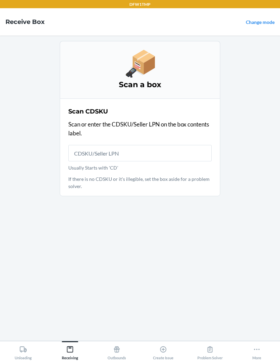
scroll to position [27, 0]
